Goal: Task Accomplishment & Management: Use online tool/utility

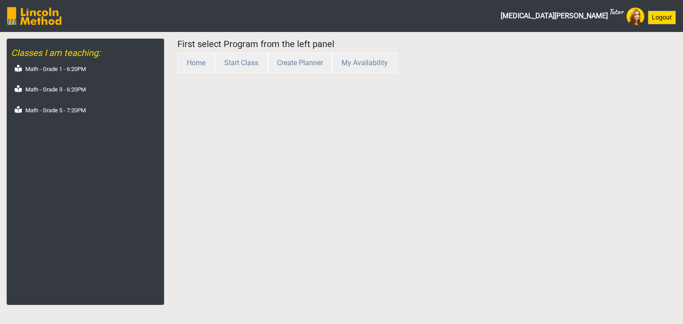
click at [83, 100] on div "Math - Grade 1 - 6:20PM Math - Grade 3 - 6:20PM Math - Grade 5 - 7:20PM" at bounding box center [87, 91] width 153 height 59
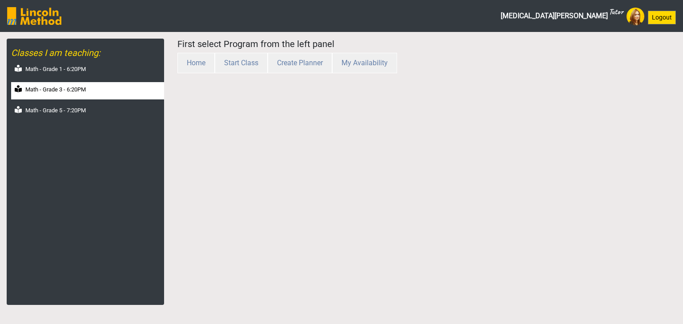
click at [82, 92] on label "Math - Grade 3 - 6:20PM" at bounding box center [55, 89] width 60 height 9
select select "month"
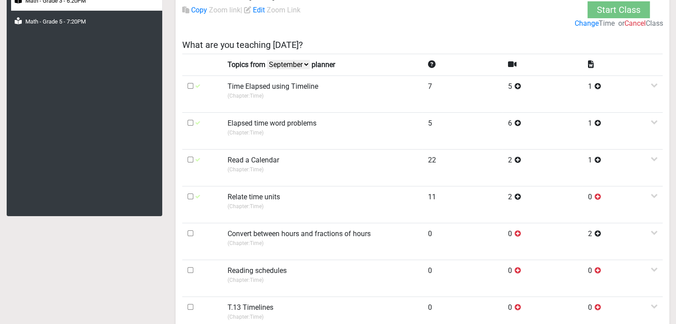
scroll to position [178, 0]
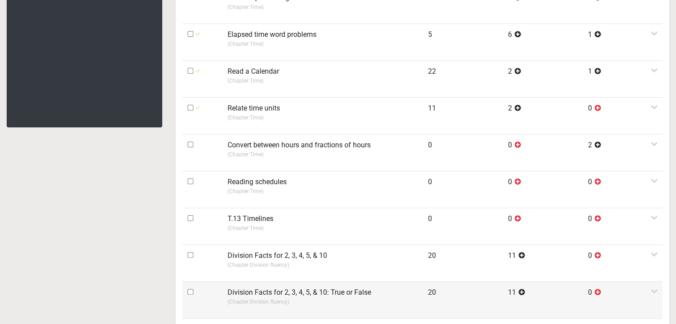
click at [192, 292] on input "checkbox" at bounding box center [191, 292] width 6 height 6
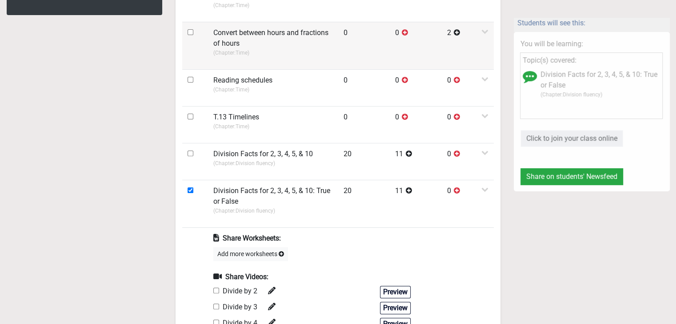
scroll to position [356, 0]
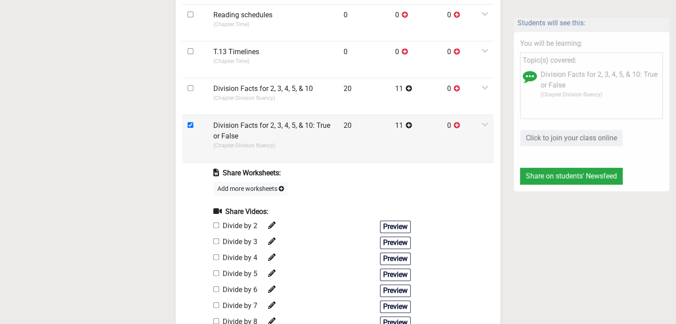
click at [187, 125] on td at bounding box center [195, 139] width 26 height 48
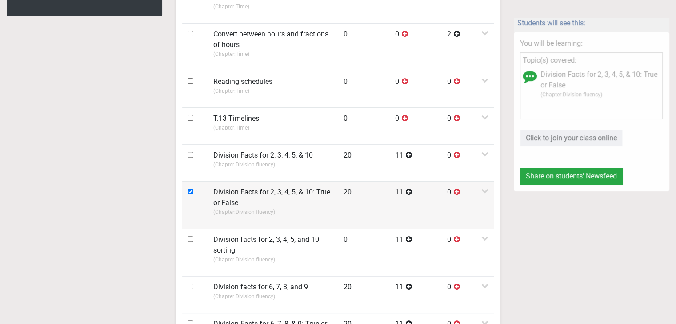
scroll to position [267, 0]
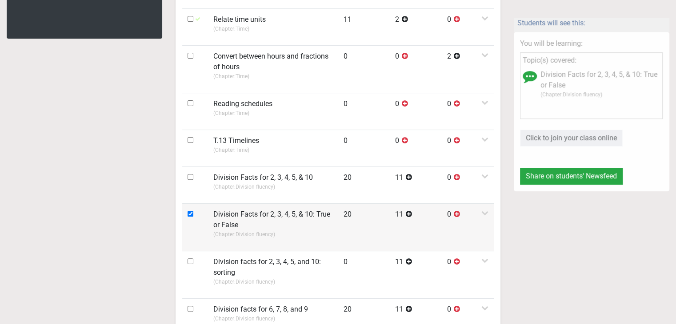
click at [192, 212] on input "checkbox" at bounding box center [191, 214] width 6 height 6
checkbox input "false"
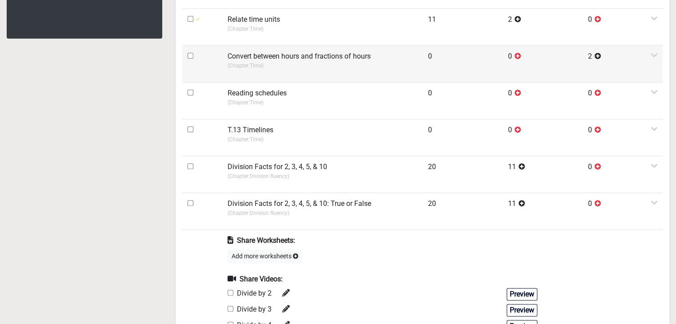
click at [191, 56] on input "checkbox" at bounding box center [191, 56] width 6 height 6
checkbox input "true"
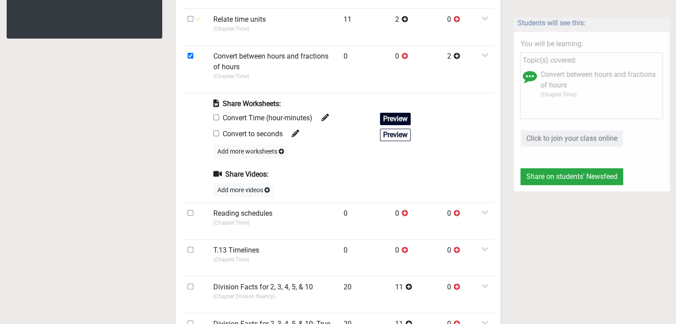
click at [392, 116] on button "Preview" at bounding box center [395, 119] width 31 height 12
click at [388, 137] on button "Preview" at bounding box center [395, 135] width 31 height 12
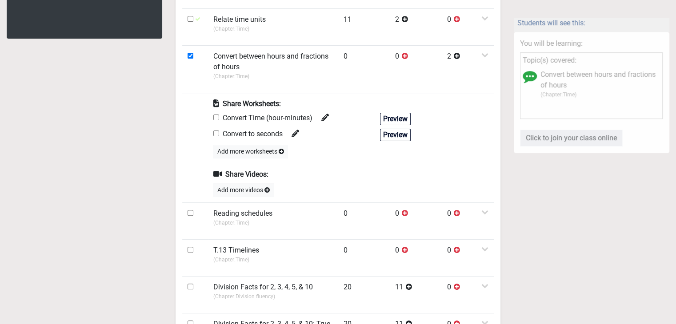
click at [216, 116] on input "checkbox" at bounding box center [216, 118] width 6 height 6
checkbox input "true"
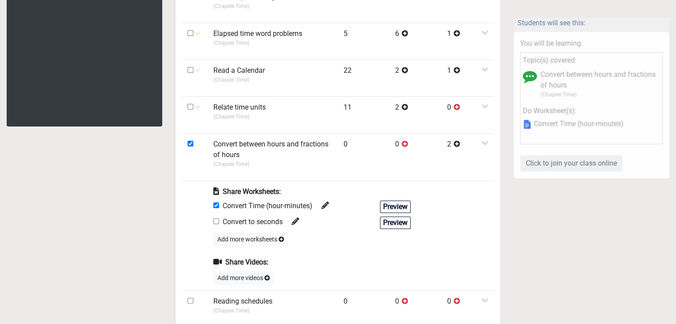
scroll to position [0, 0]
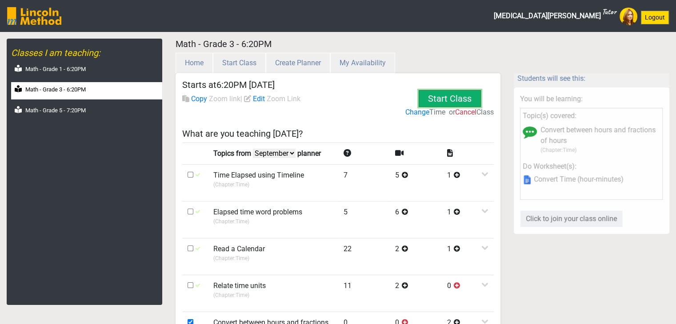
click at [437, 105] on button "Start Class" at bounding box center [450, 98] width 62 height 17
